Goal: Transaction & Acquisition: Purchase product/service

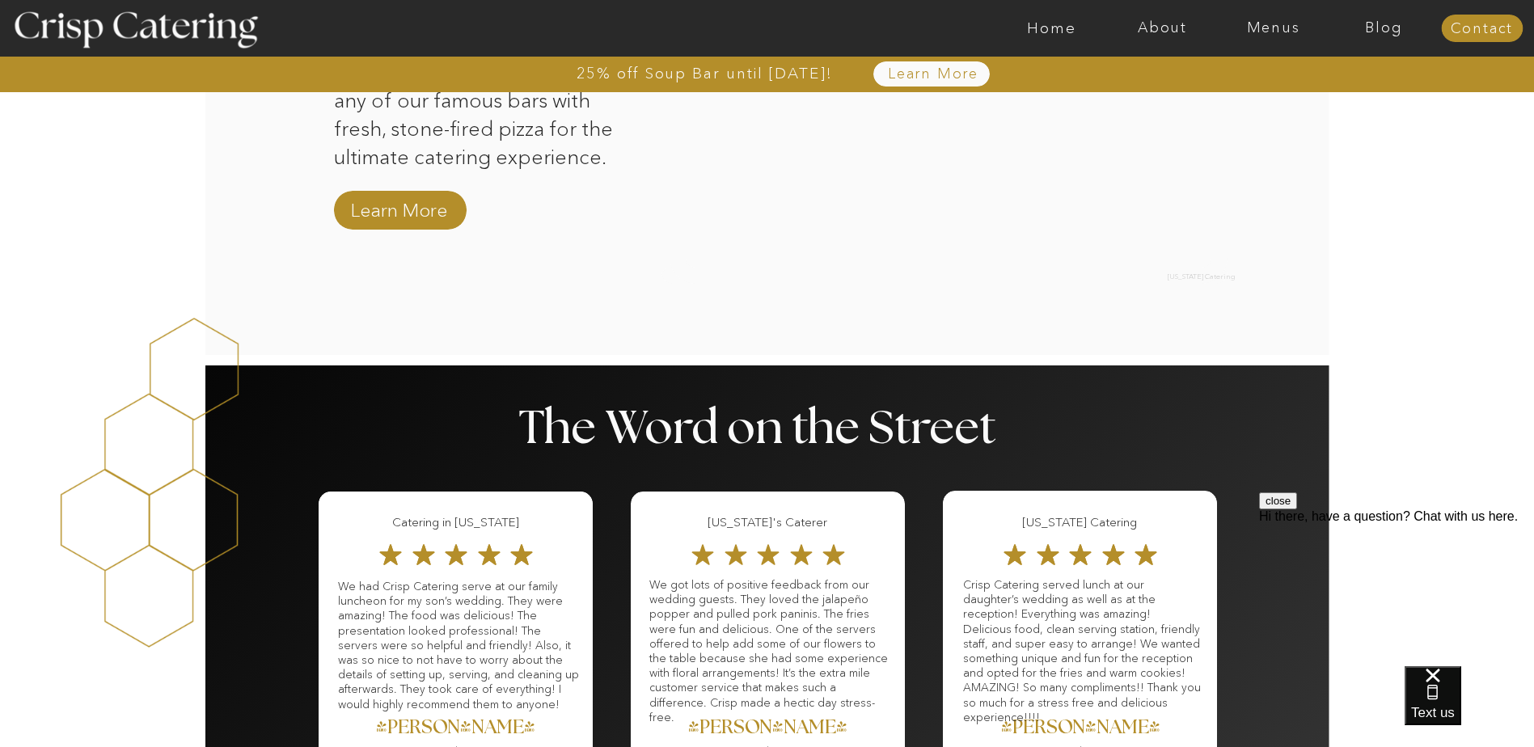
scroll to position [2021, 0]
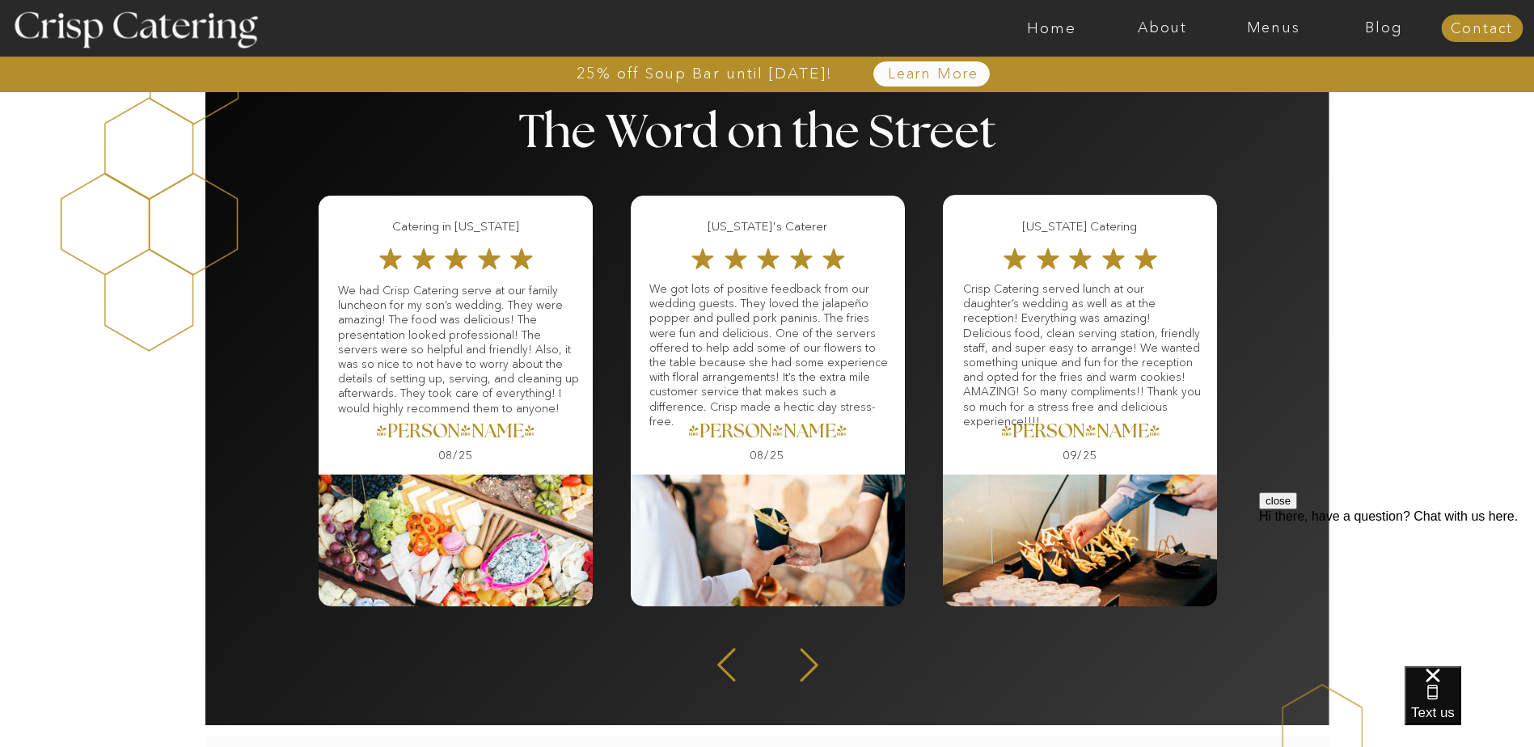
click at [804, 665] on icon at bounding box center [808, 665] width 43 height 40
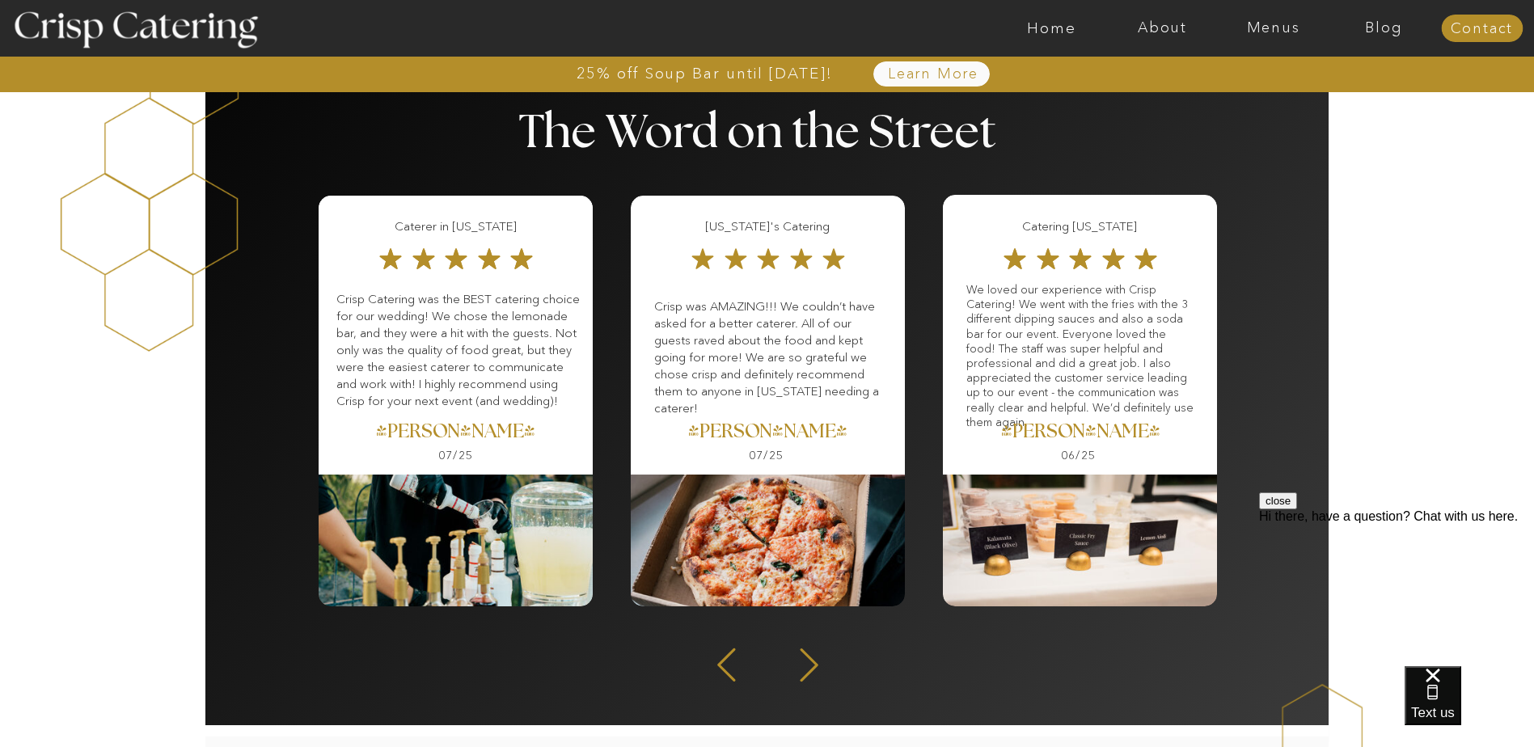
click at [803, 661] on icon at bounding box center [808, 665] width 43 height 40
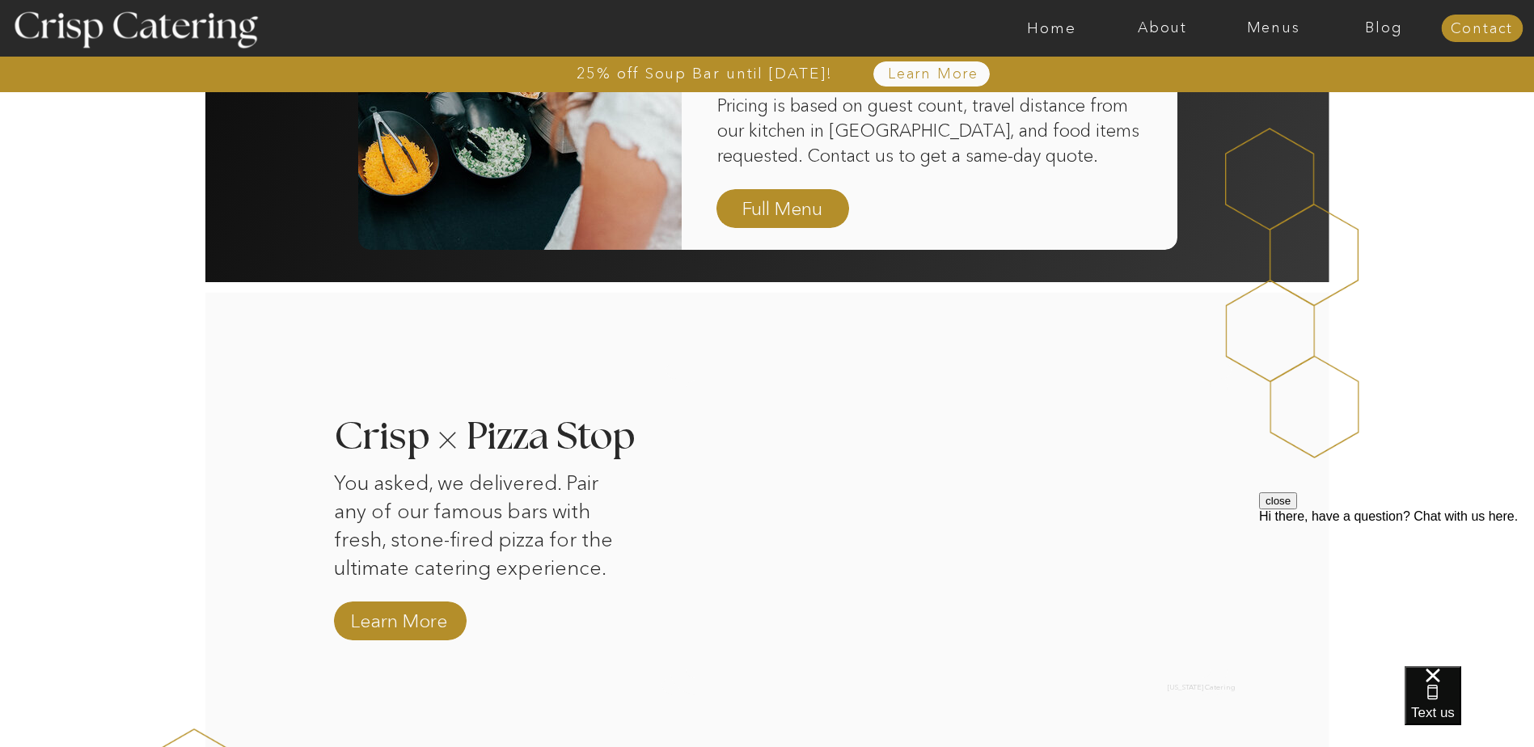
scroll to position [0, 0]
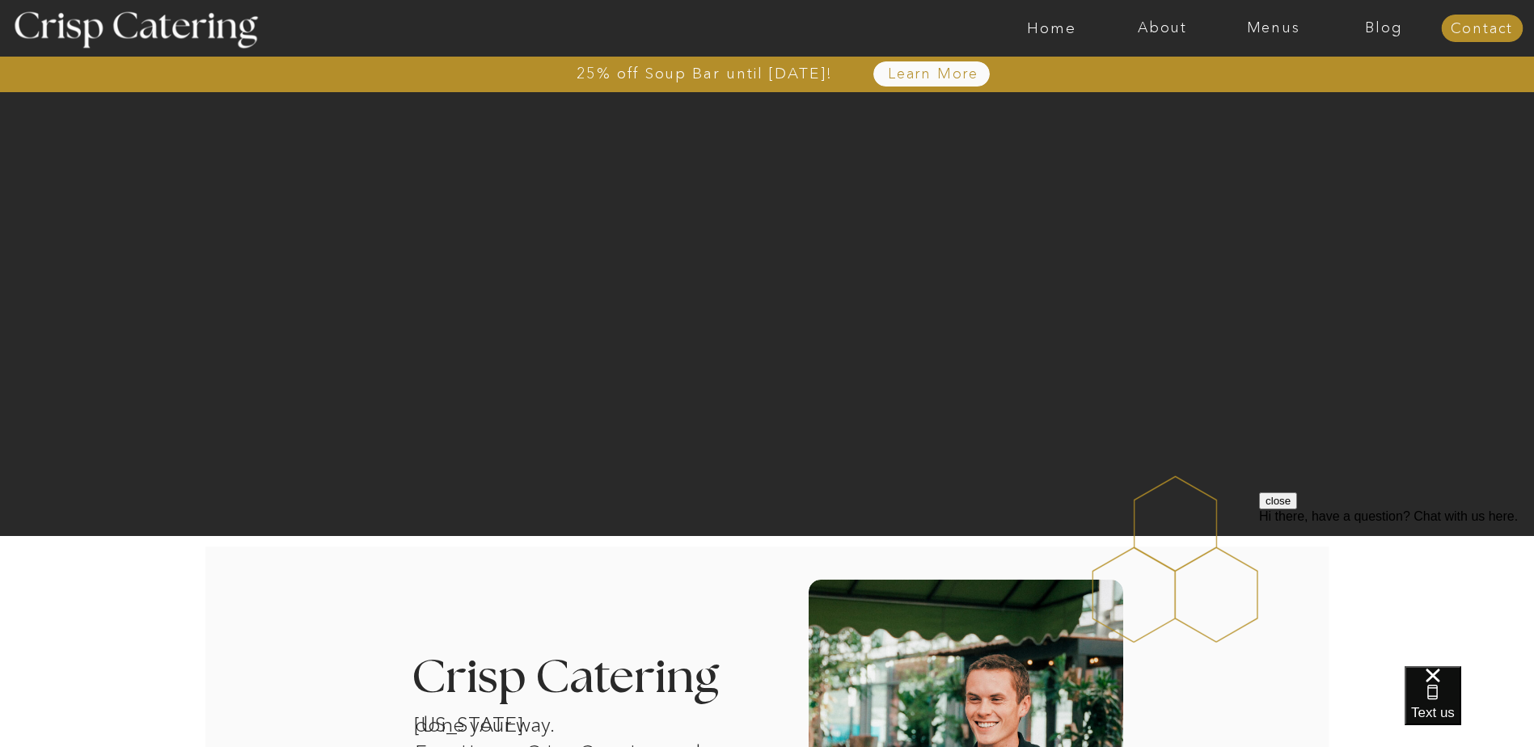
click at [939, 71] on nav "Learn More" at bounding box center [933, 74] width 166 height 16
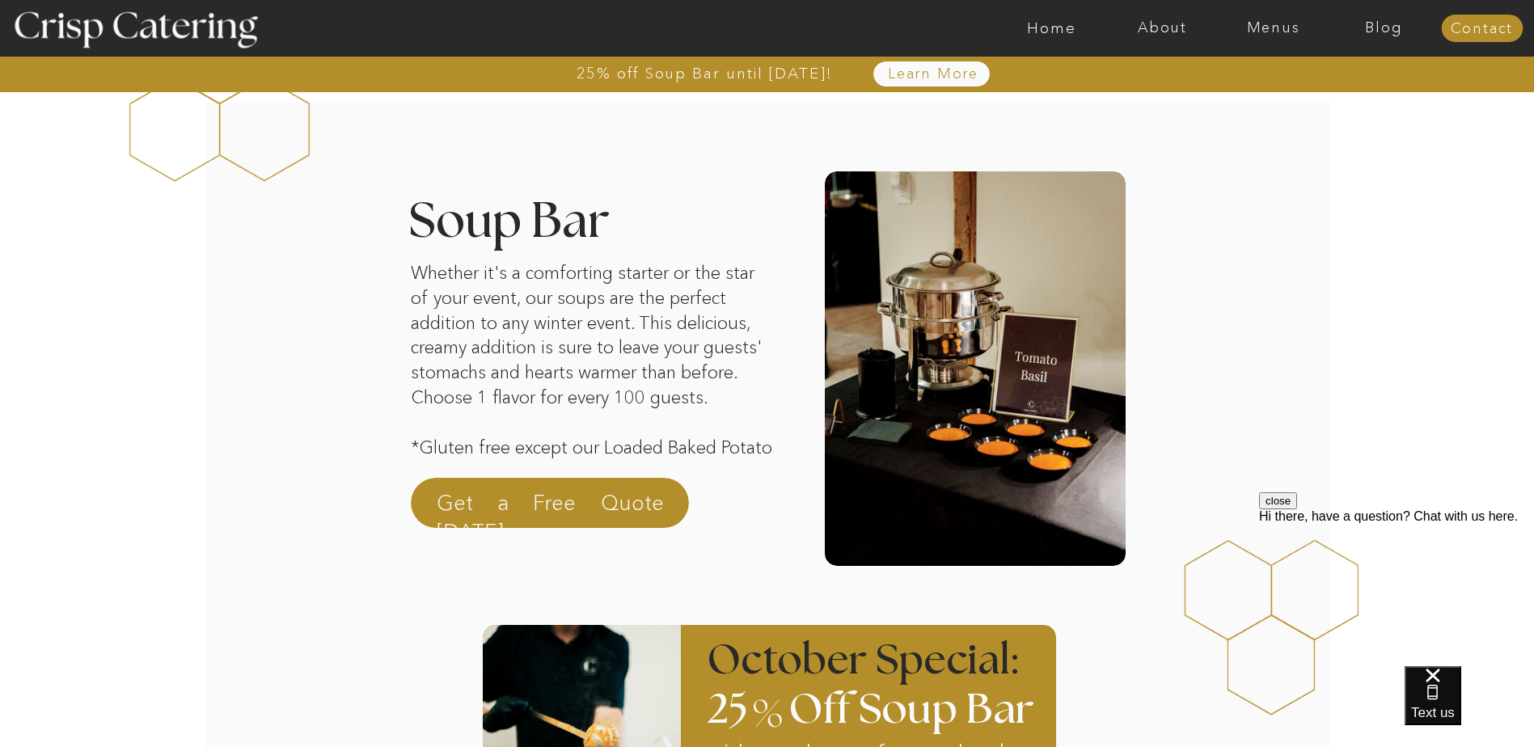
click at [1056, 33] on nav "Home" at bounding box center [1051, 28] width 111 height 16
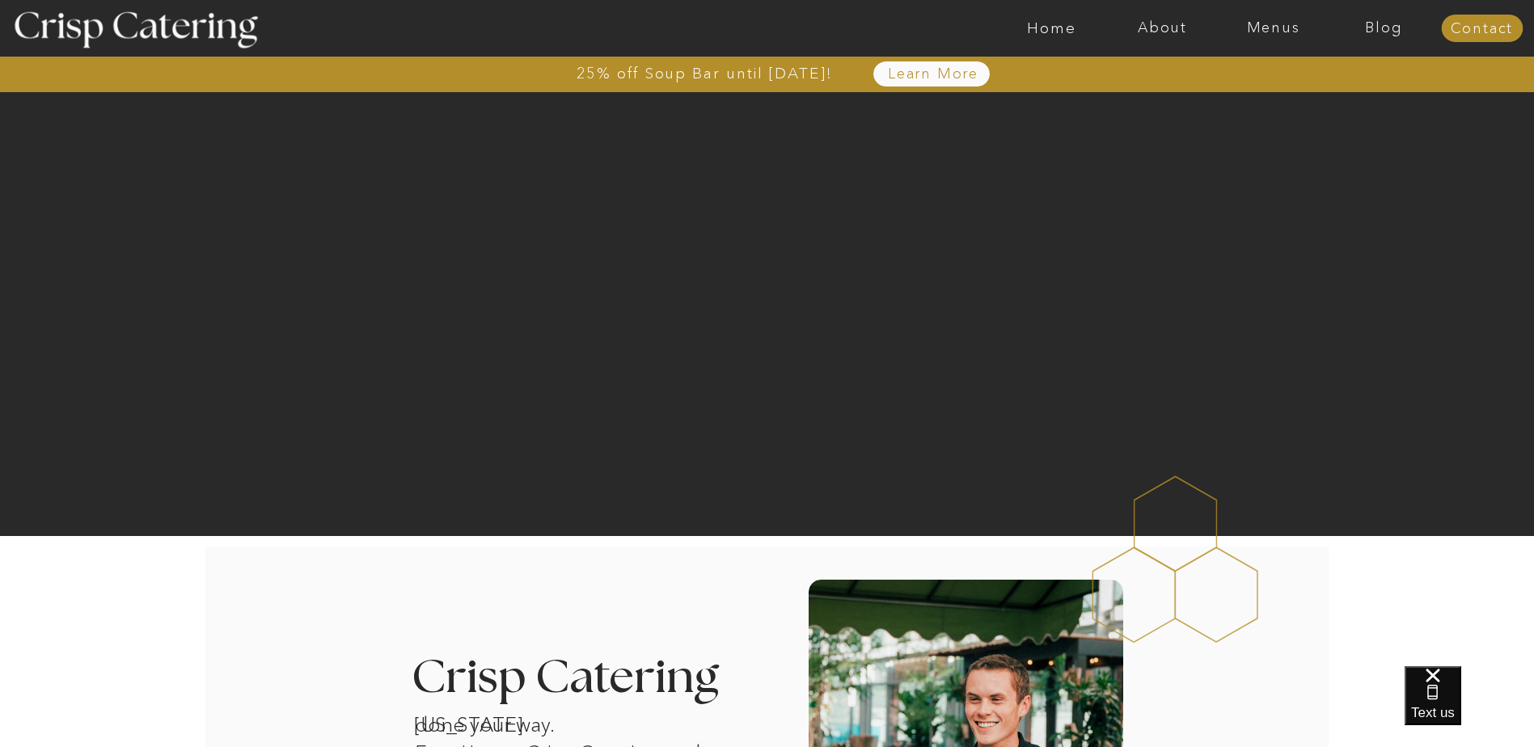
click at [1270, 32] on nav "Menus" at bounding box center [1272, 28] width 111 height 16
click at [1222, 98] on nav "Winter (Sep-Feb)" at bounding box center [1271, 94] width 133 height 15
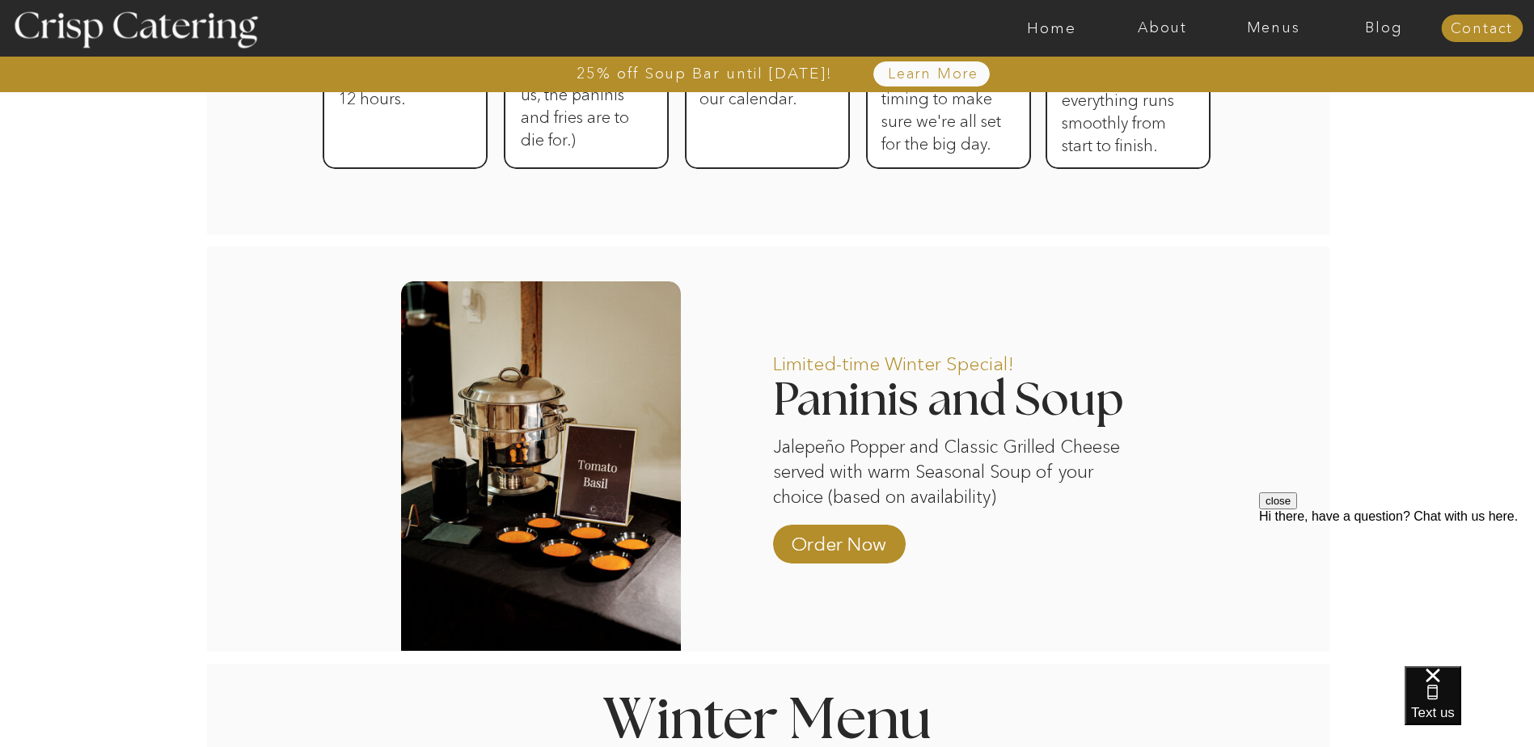
scroll to position [1132, 0]
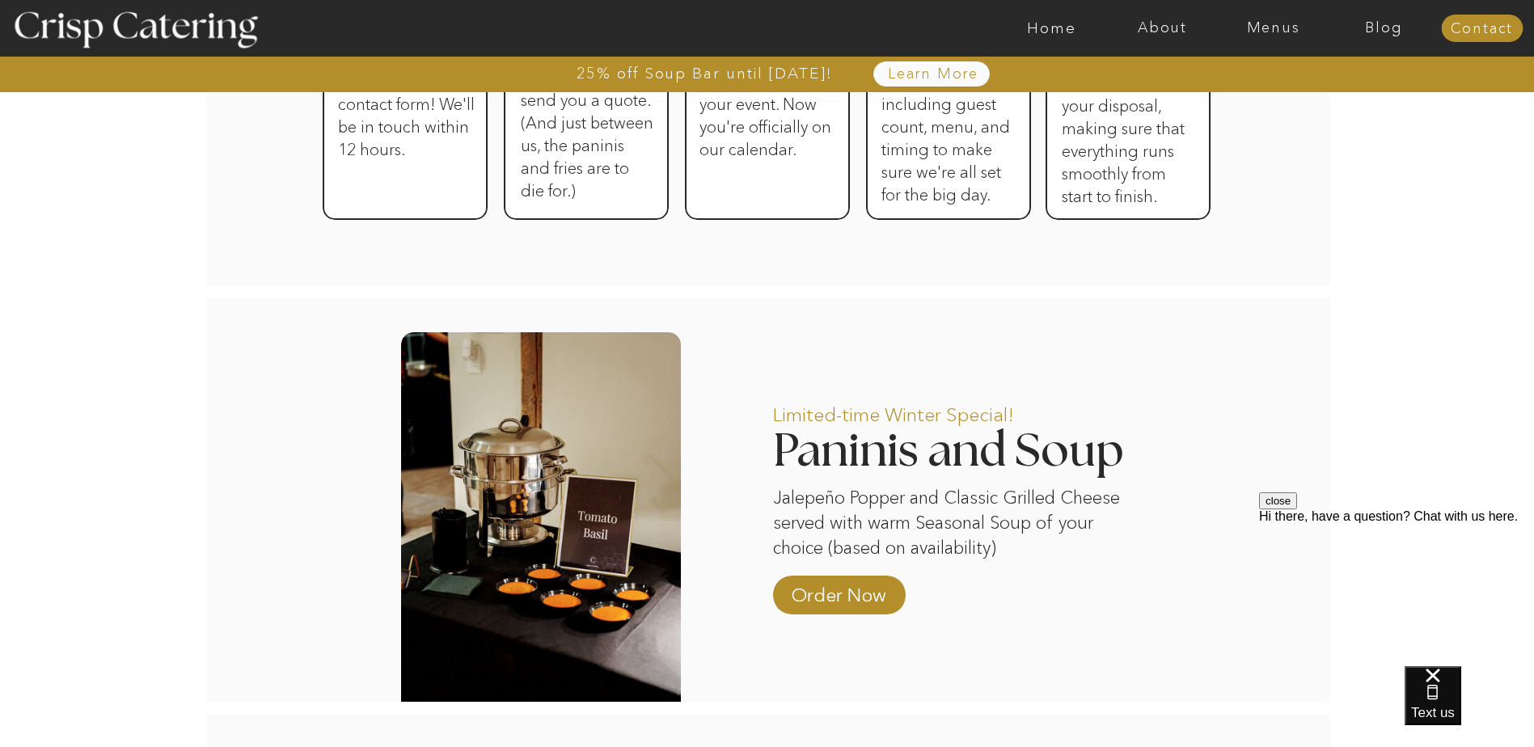
click at [871, 589] on p "Order Now" at bounding box center [839, 591] width 108 height 47
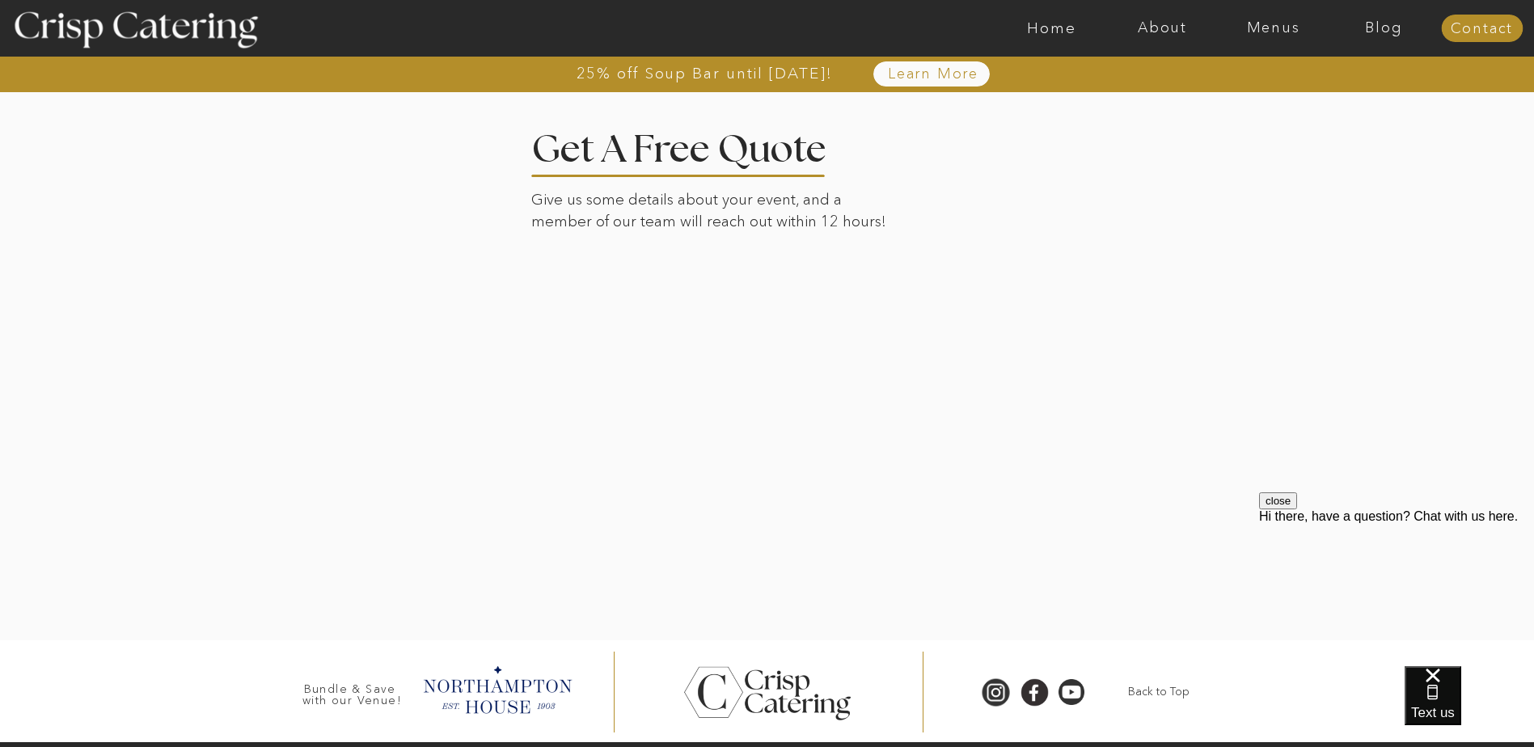
scroll to position [3720, 0]
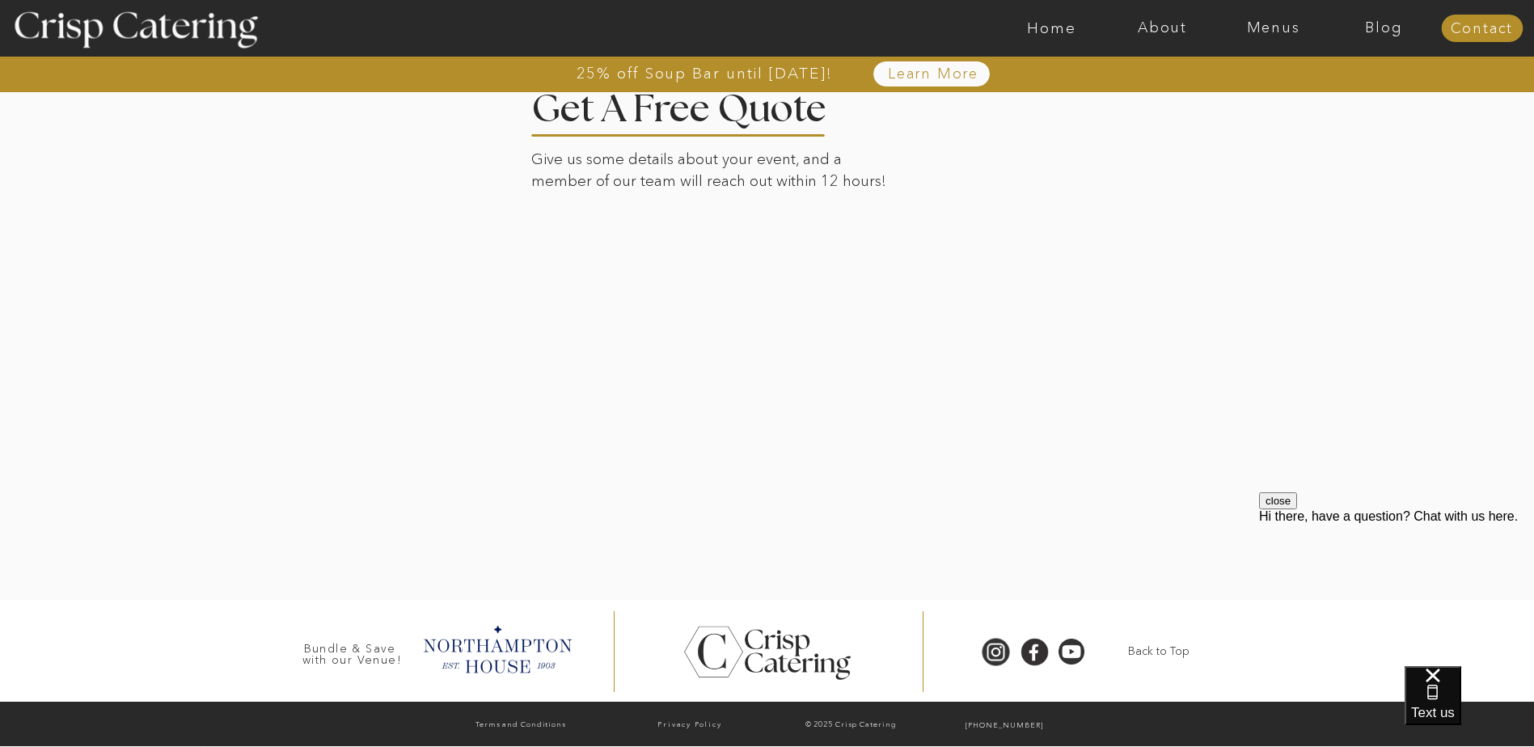
click at [1161, 417] on div at bounding box center [768, 324] width 1126 height 551
